Goal: Task Accomplishment & Management: Complete application form

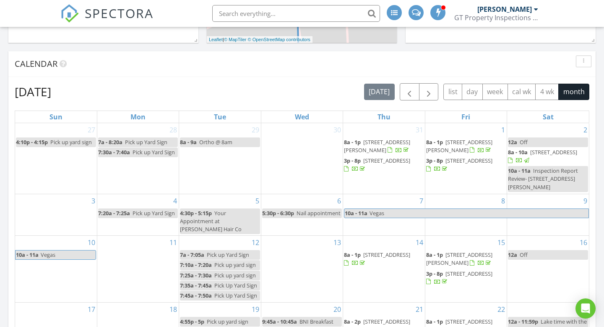
scroll to position [316, 0]
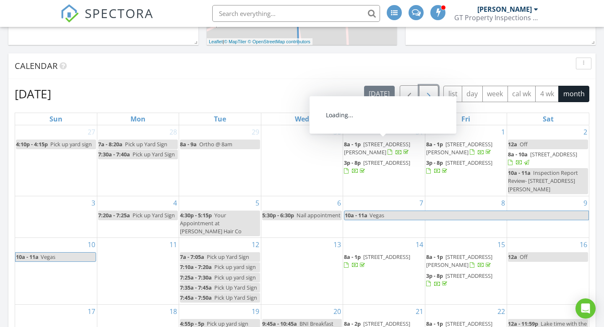
click at [429, 96] on span "button" at bounding box center [429, 94] width 10 height 10
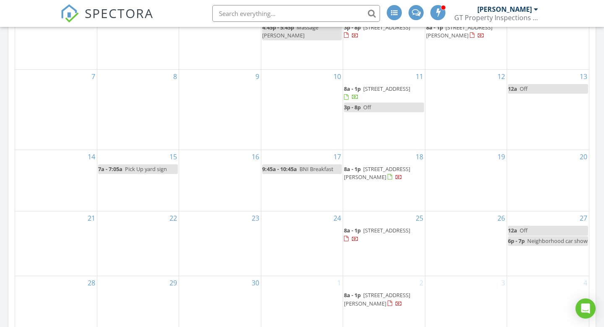
scroll to position [435, 0]
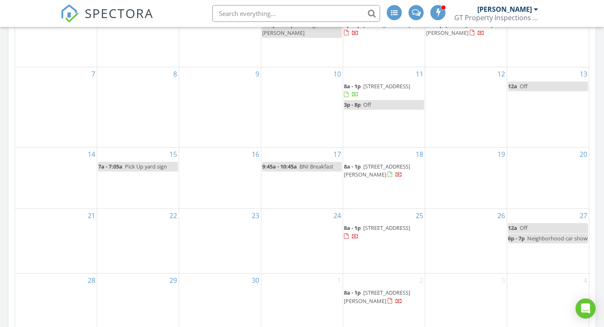
click at [458, 182] on div "19" at bounding box center [466, 177] width 81 height 61
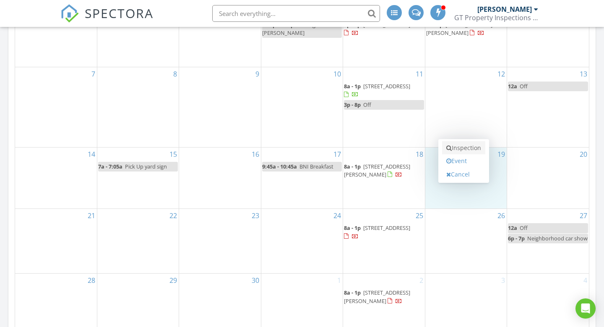
click at [461, 147] on link "Inspection" at bounding box center [463, 147] width 43 height 13
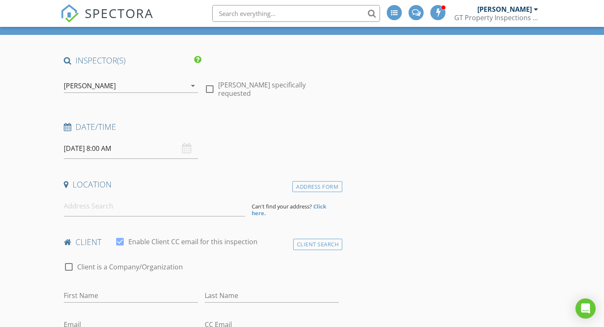
scroll to position [48, 0]
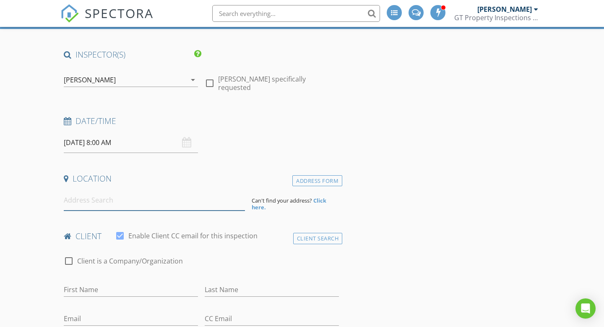
click at [106, 202] on input at bounding box center [154, 200] width 181 height 21
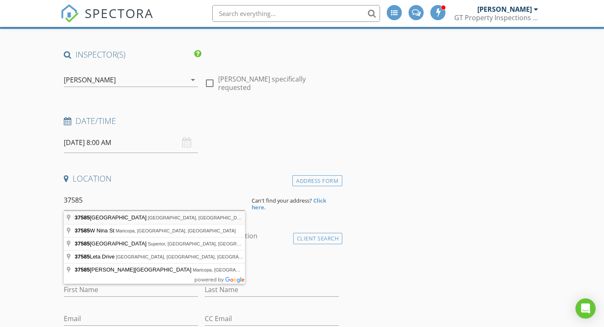
type input "37585 North Cavern Way, Queen Creek, AZ, USA"
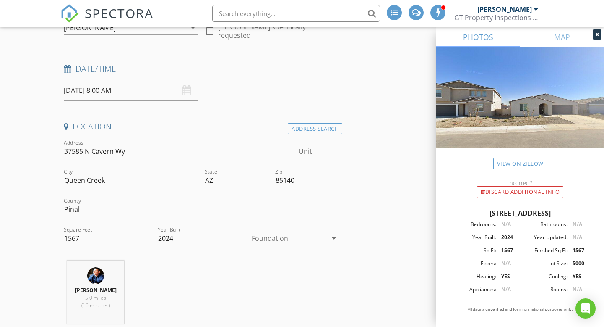
scroll to position [102, 0]
click at [98, 176] on input "Queen Creek" at bounding box center [131, 179] width 134 height 14
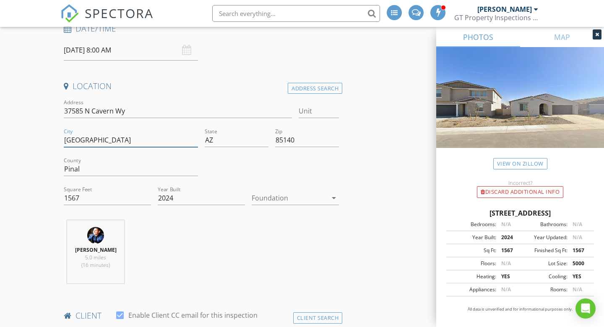
scroll to position [142, 0]
type input "[GEOGRAPHIC_DATA]"
click at [199, 199] on input "2024" at bounding box center [201, 197] width 87 height 14
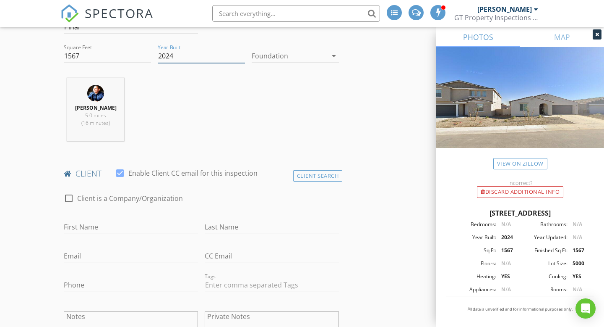
scroll to position [285, 0]
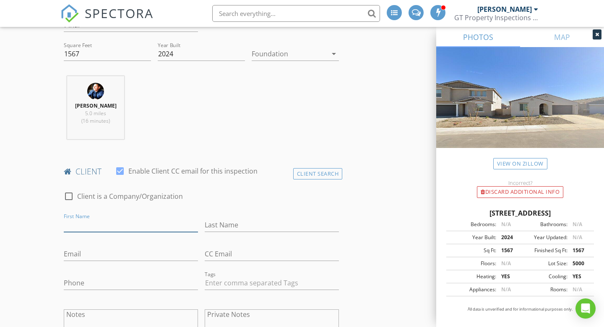
click at [174, 222] on input "First Name" at bounding box center [131, 225] width 134 height 14
type input "Bree"
type input "[PERSON_NAME]"
click at [126, 253] on input "Email" at bounding box center [131, 254] width 134 height 14
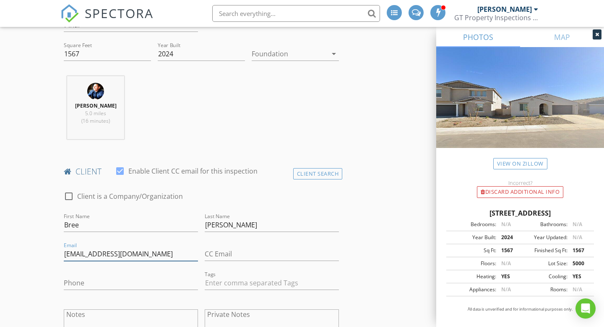
type input "[EMAIL_ADDRESS][DOMAIN_NAME]"
click at [110, 279] on input "Phone" at bounding box center [131, 283] width 134 height 14
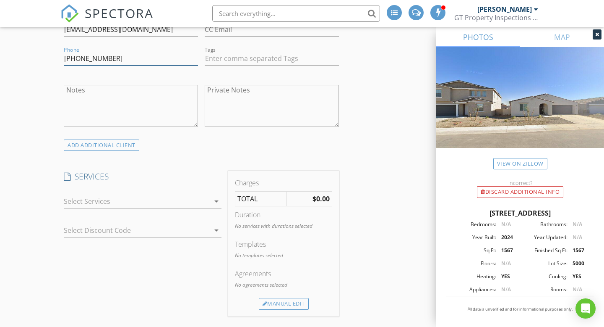
scroll to position [533, 0]
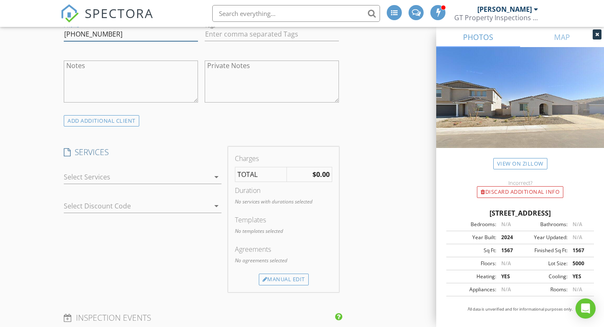
type input "[PHONE_NUMBER]"
click at [107, 180] on div at bounding box center [137, 176] width 146 height 13
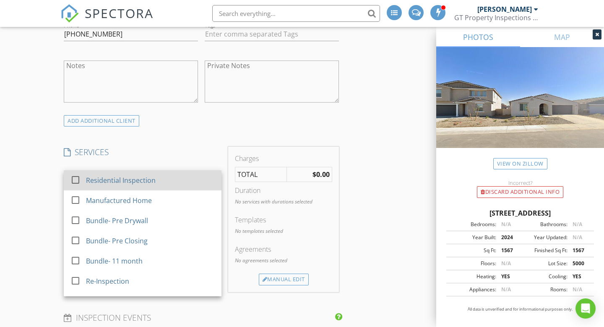
click at [107, 180] on div "Residential Inspection" at bounding box center [121, 180] width 70 height 10
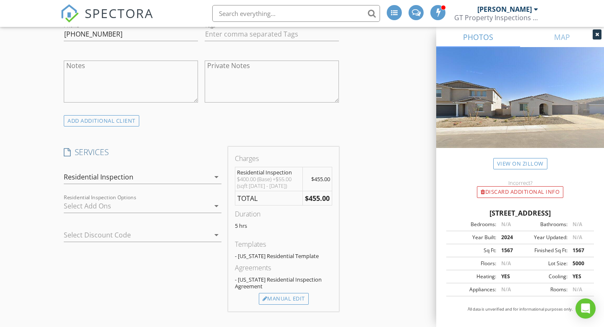
click at [103, 236] on div at bounding box center [131, 234] width 134 height 13
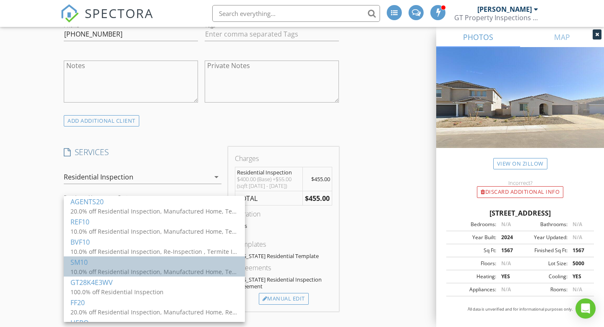
click at [134, 267] on div "10.0% off Residential Inspection, Manufactured Home, Termite Inspection, Termit…" at bounding box center [155, 271] width 168 height 9
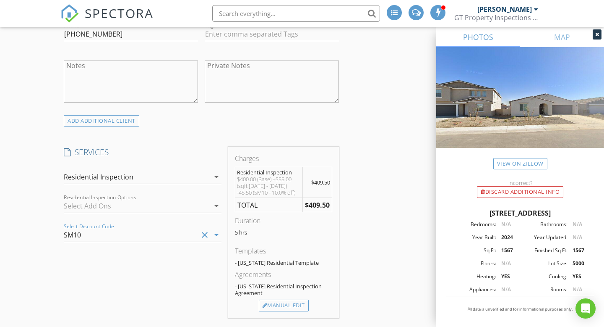
click at [134, 266] on div "SERVICES check_box Residential Inspection check_box_outline_blank Manufactured …" at bounding box center [142, 231] width 165 height 171
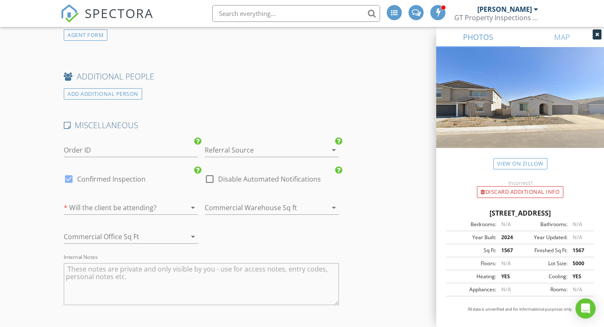
scroll to position [1158, 0]
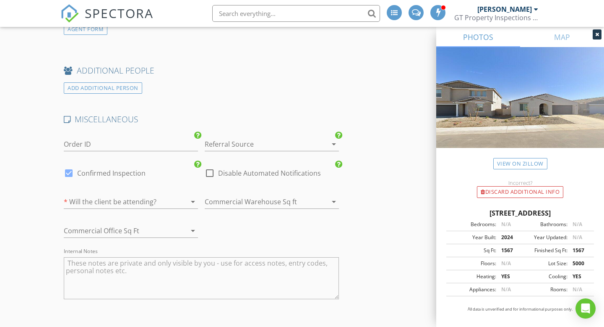
click at [224, 145] on div at bounding box center [260, 143] width 111 height 13
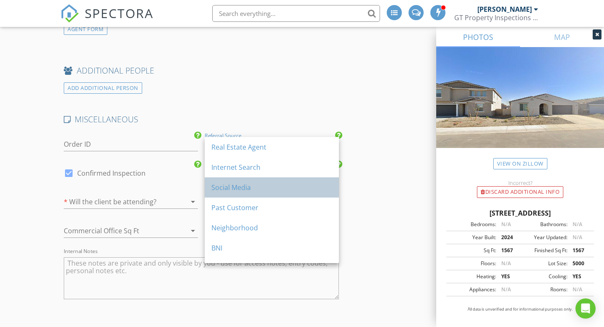
click at [234, 184] on div "Social Media" at bounding box center [272, 187] width 121 height 10
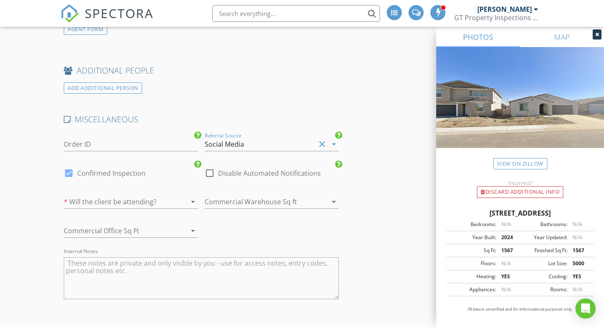
click at [130, 202] on div at bounding box center [119, 201] width 111 height 13
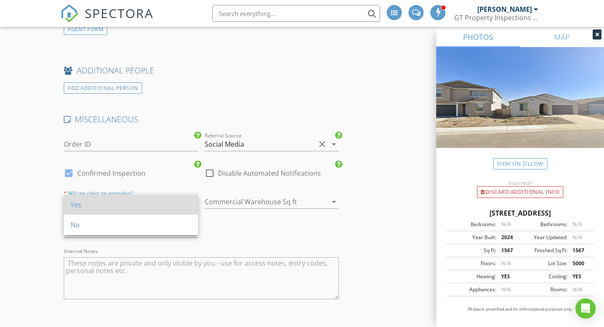
click at [120, 203] on div "Yes" at bounding box center [131, 204] width 121 height 10
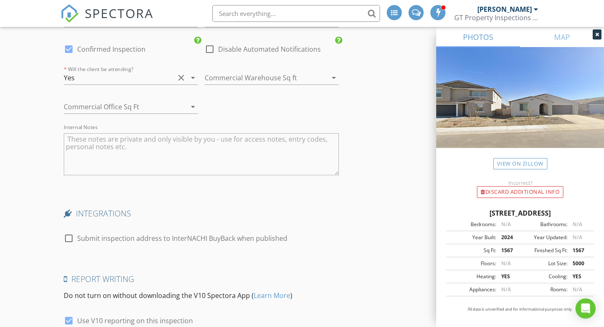
scroll to position [1294, 0]
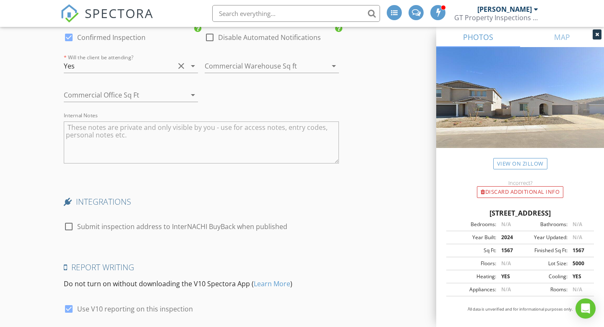
click at [126, 147] on textarea "Internal Notes" at bounding box center [201, 142] width 275 height 42
type textarea "S"
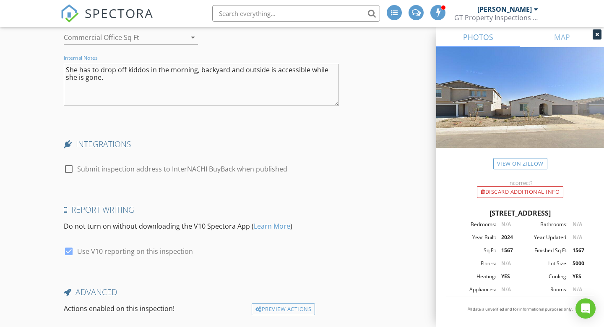
scroll to position [1408, 0]
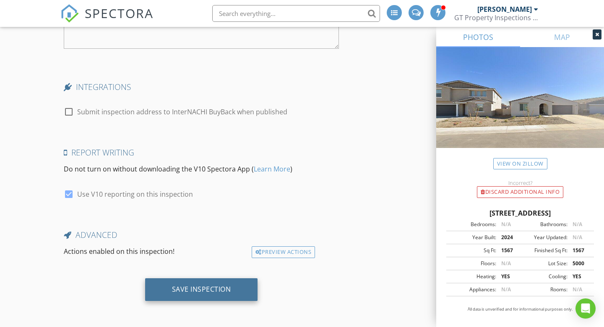
type textarea "She has to drop off kiddos in the morning, backyard and outside is accessible w…"
click at [178, 287] on div "Save Inspection" at bounding box center [201, 289] width 59 height 8
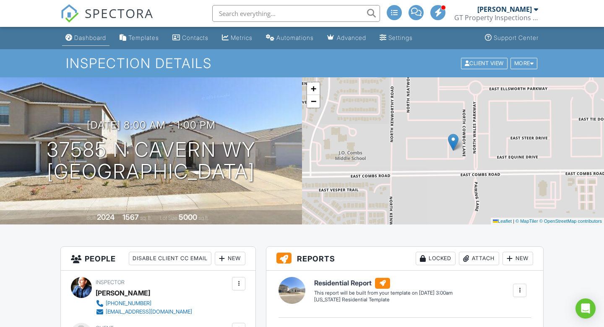
click at [76, 37] on div "Dashboard" at bounding box center [90, 37] width 32 height 7
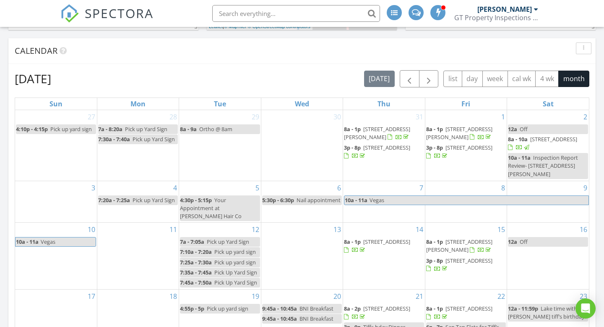
scroll to position [331, 0]
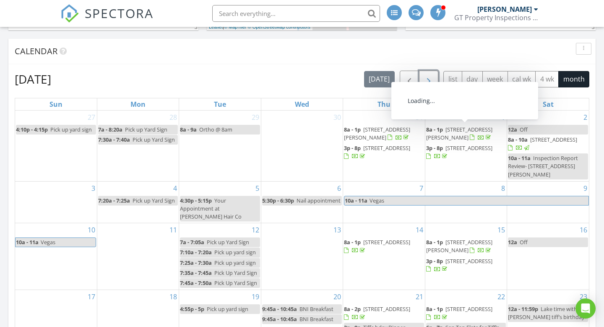
click at [431, 71] on button "button" at bounding box center [429, 79] width 20 height 17
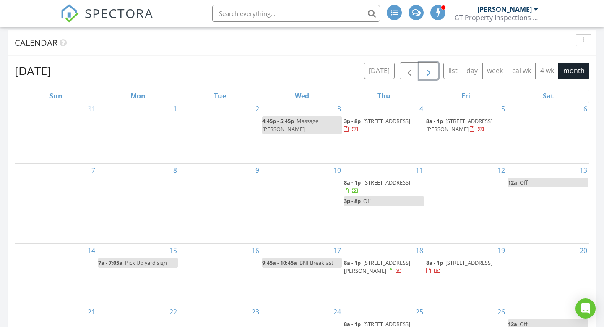
scroll to position [334, 0]
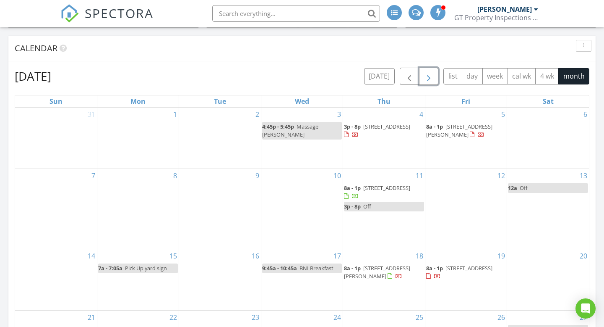
click at [434, 81] on span "button" at bounding box center [429, 76] width 10 height 10
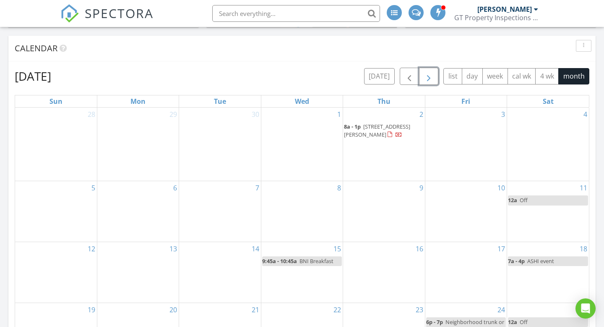
click at [450, 147] on div "3" at bounding box center [466, 143] width 81 height 73
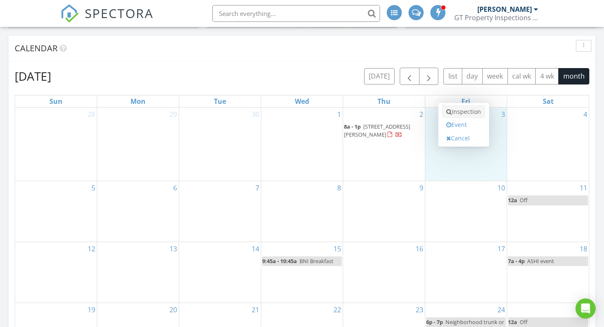
click at [456, 109] on link "Inspection" at bounding box center [463, 111] width 43 height 13
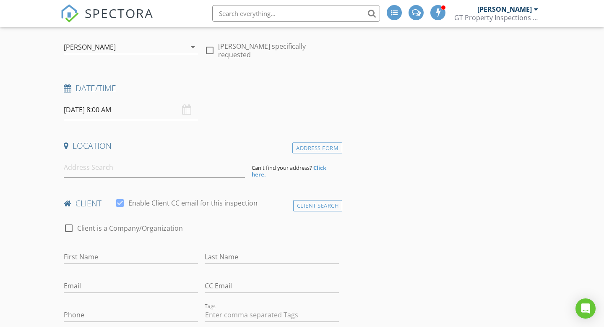
scroll to position [85, 0]
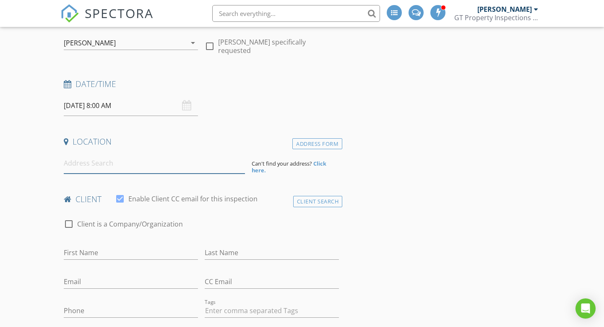
click at [78, 165] on input at bounding box center [154, 163] width 181 height 21
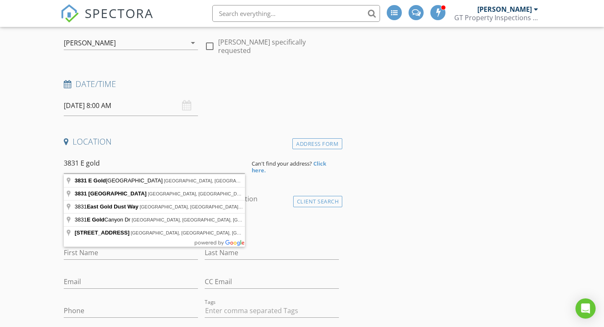
type input "[STREET_ADDRESS]"
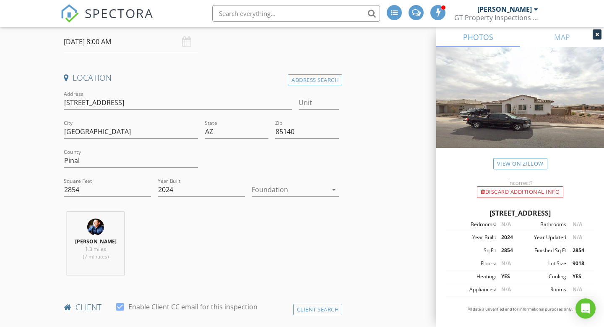
scroll to position [151, 0]
click at [306, 132] on input "85140" at bounding box center [307, 130] width 64 height 14
type input "85143"
click at [248, 239] on div "Gerald Sandoval 1.3 miles (7 minutes)" at bounding box center [201, 245] width 282 height 70
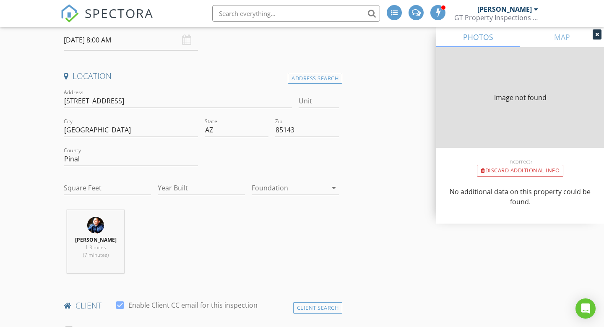
type input "2854"
type input "2024"
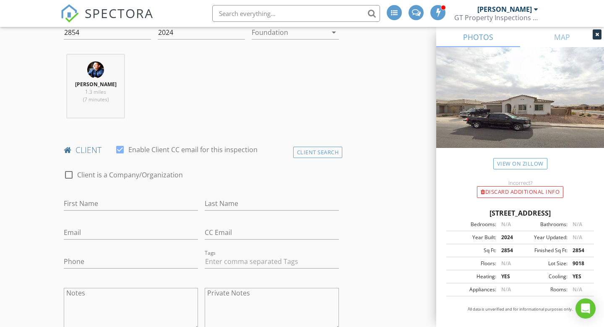
scroll to position [314, 0]
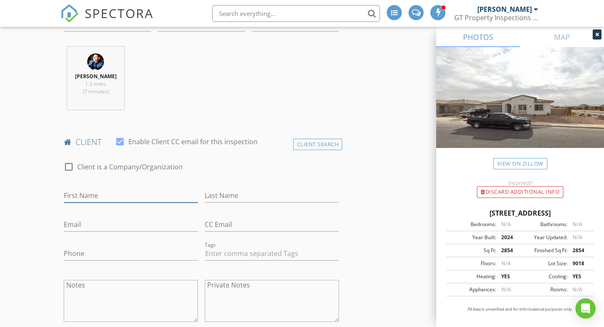
click at [140, 196] on input "First Name" at bounding box center [131, 195] width 134 height 14
type input "Richard"
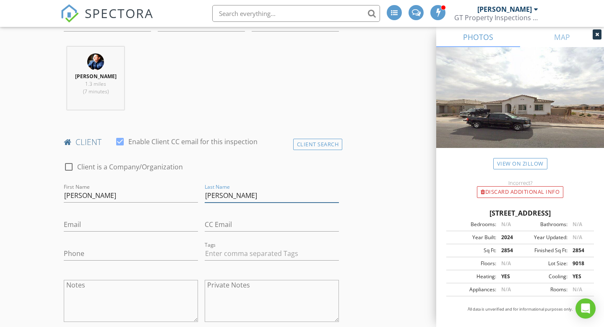
type input "Rucker"
click at [95, 225] on input "Email" at bounding box center [131, 224] width 134 height 14
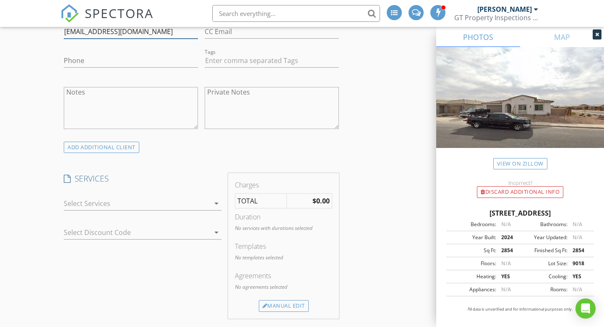
scroll to position [509, 0]
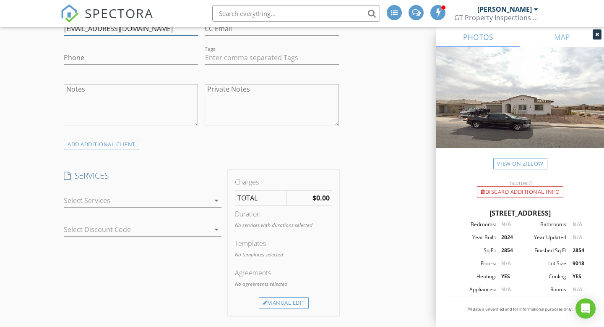
type input "richrucker@gmail.com"
click at [108, 199] on div at bounding box center [137, 199] width 146 height 13
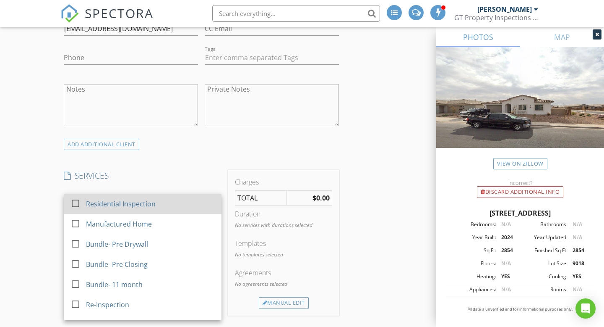
click at [106, 202] on div "Residential Inspection" at bounding box center [121, 204] width 70 height 10
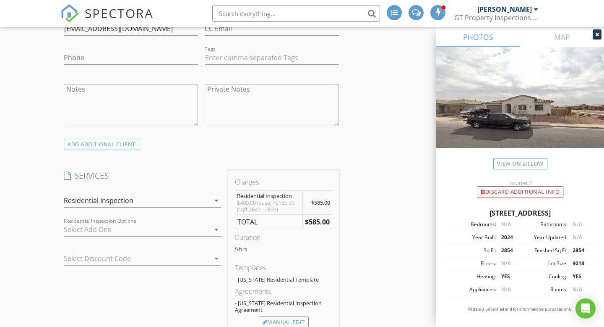
click at [103, 254] on div at bounding box center [131, 257] width 134 height 13
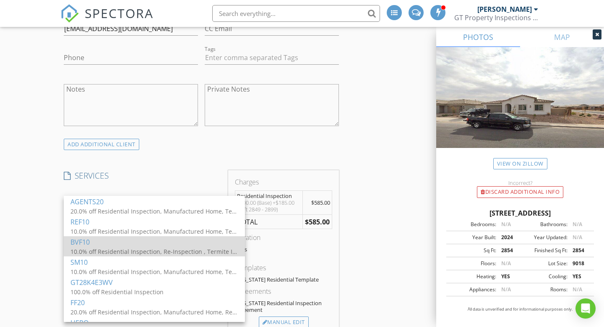
click at [88, 243] on div "BVF10" at bounding box center [155, 242] width 168 height 10
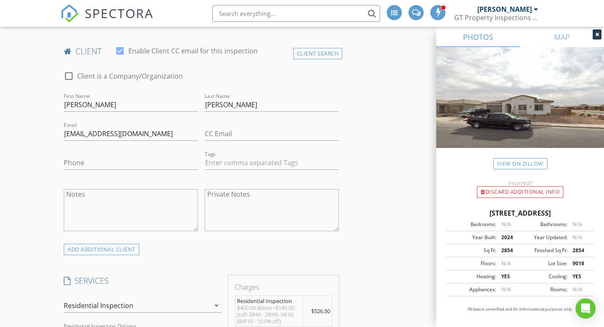
scroll to position [415, 0]
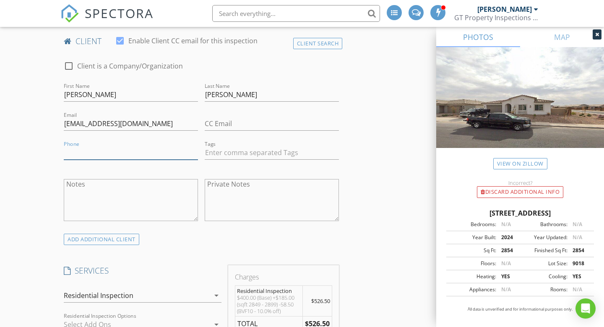
click at [83, 149] on input "Phone" at bounding box center [131, 153] width 134 height 14
type input "928-550-9699"
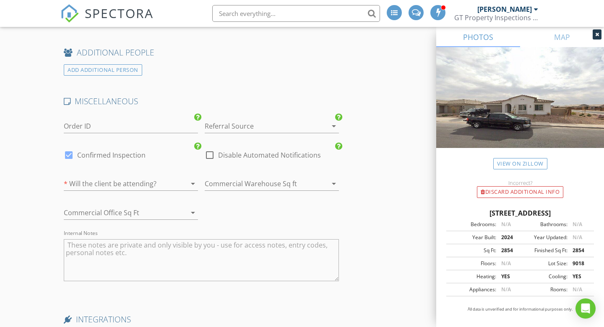
scroll to position [1194, 0]
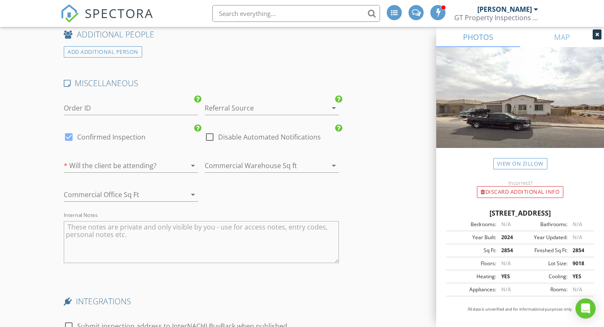
click at [234, 110] on div at bounding box center [260, 107] width 111 height 13
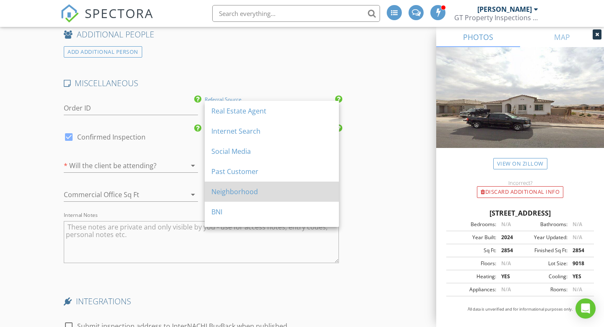
click at [229, 189] on div "Neighborhood" at bounding box center [272, 191] width 121 height 10
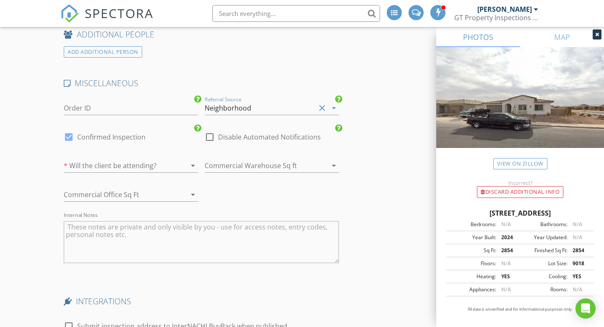
click at [124, 160] on div at bounding box center [119, 165] width 111 height 13
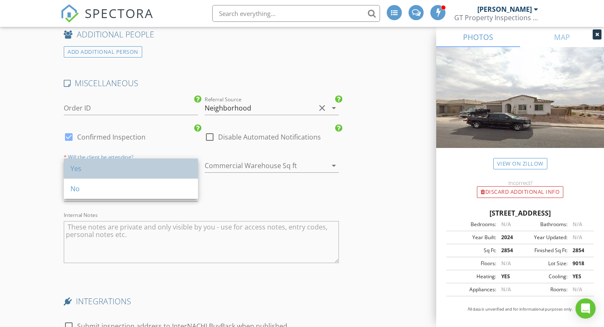
click at [116, 161] on div "Yes" at bounding box center [131, 168] width 121 height 20
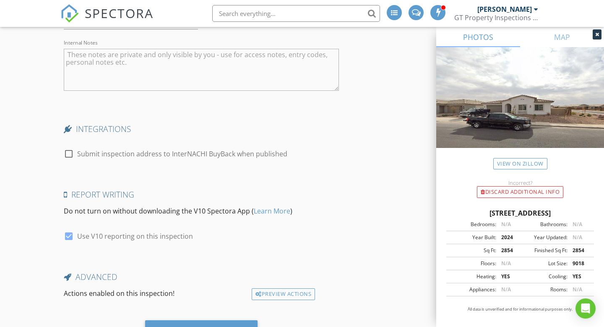
scroll to position [1408, 0]
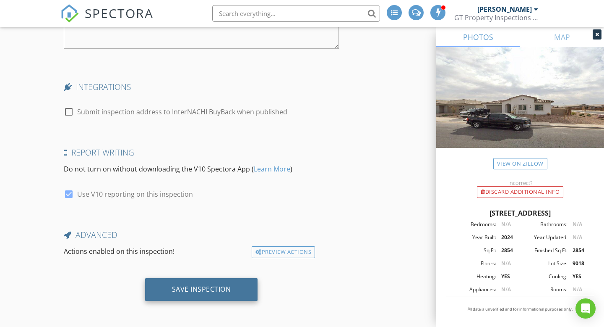
click at [179, 282] on div "Save Inspection" at bounding box center [201, 289] width 113 height 23
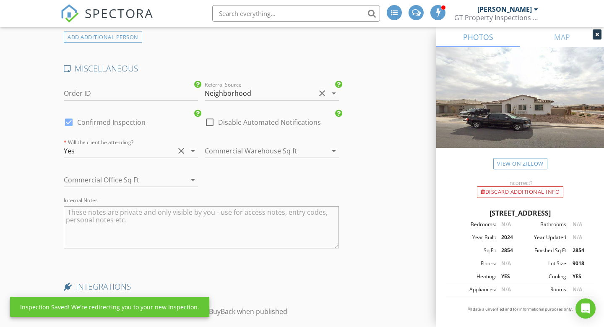
scroll to position [1207, 0]
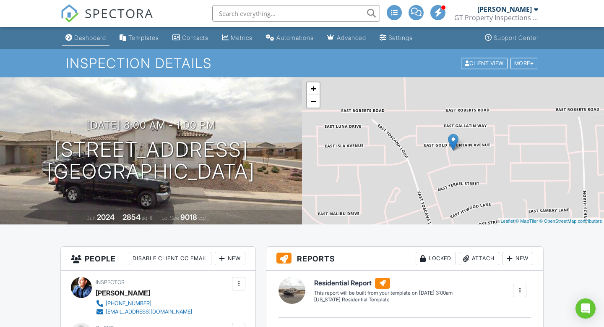
click at [76, 42] on link "Dashboard" at bounding box center [85, 38] width 47 height 16
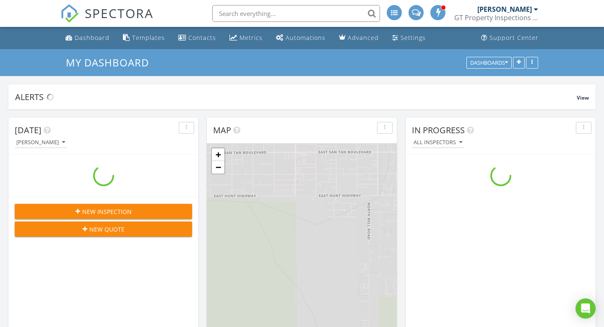
scroll to position [869, 605]
